Goal: Transaction & Acquisition: Purchase product/service

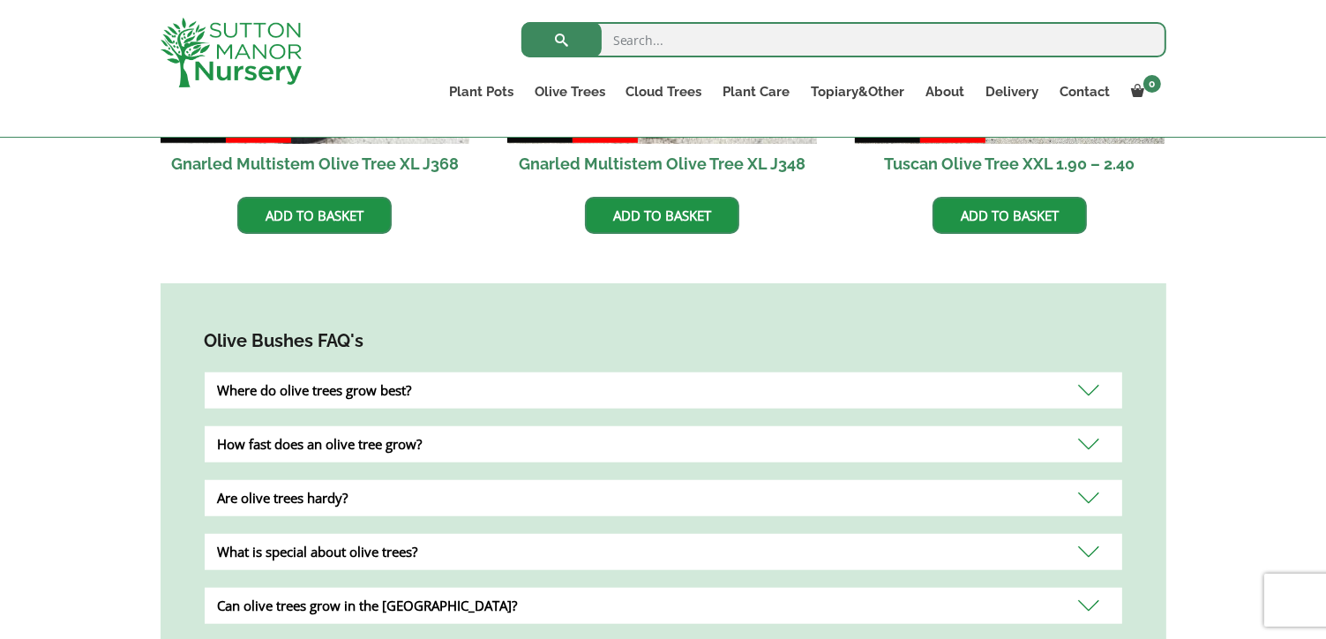
scroll to position [1391, 0]
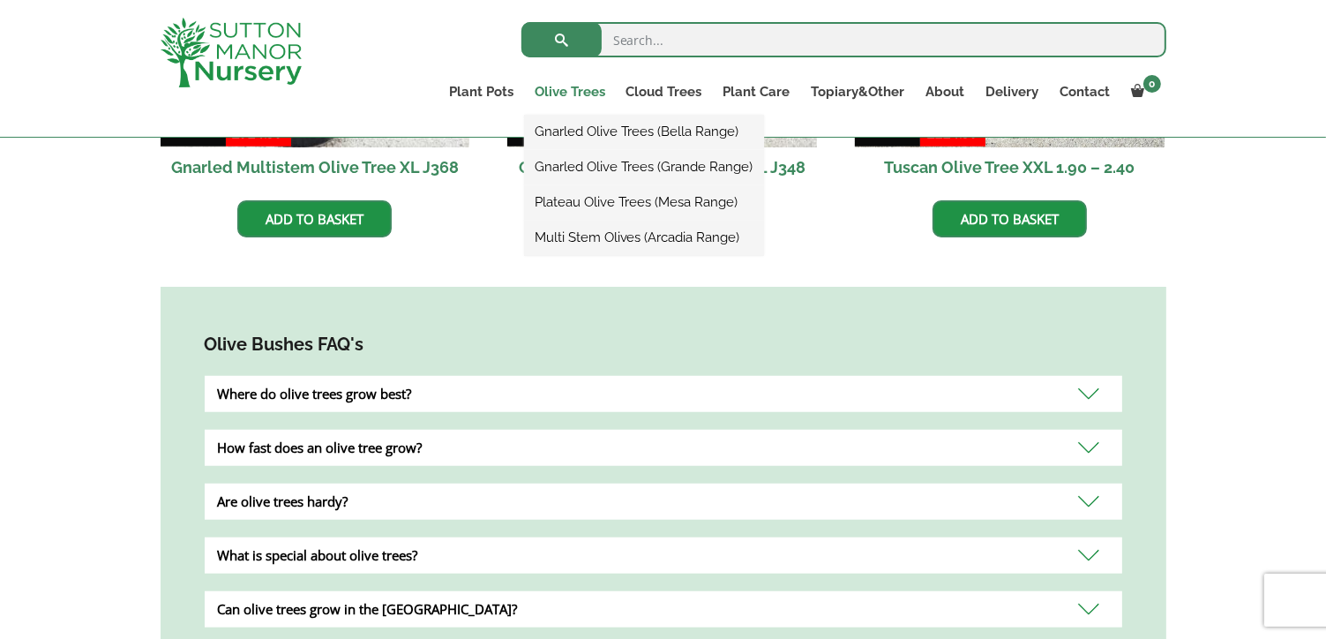
click at [596, 89] on link "Olive Trees" at bounding box center [570, 91] width 92 height 25
